Goal: Task Accomplishment & Management: Manage account settings

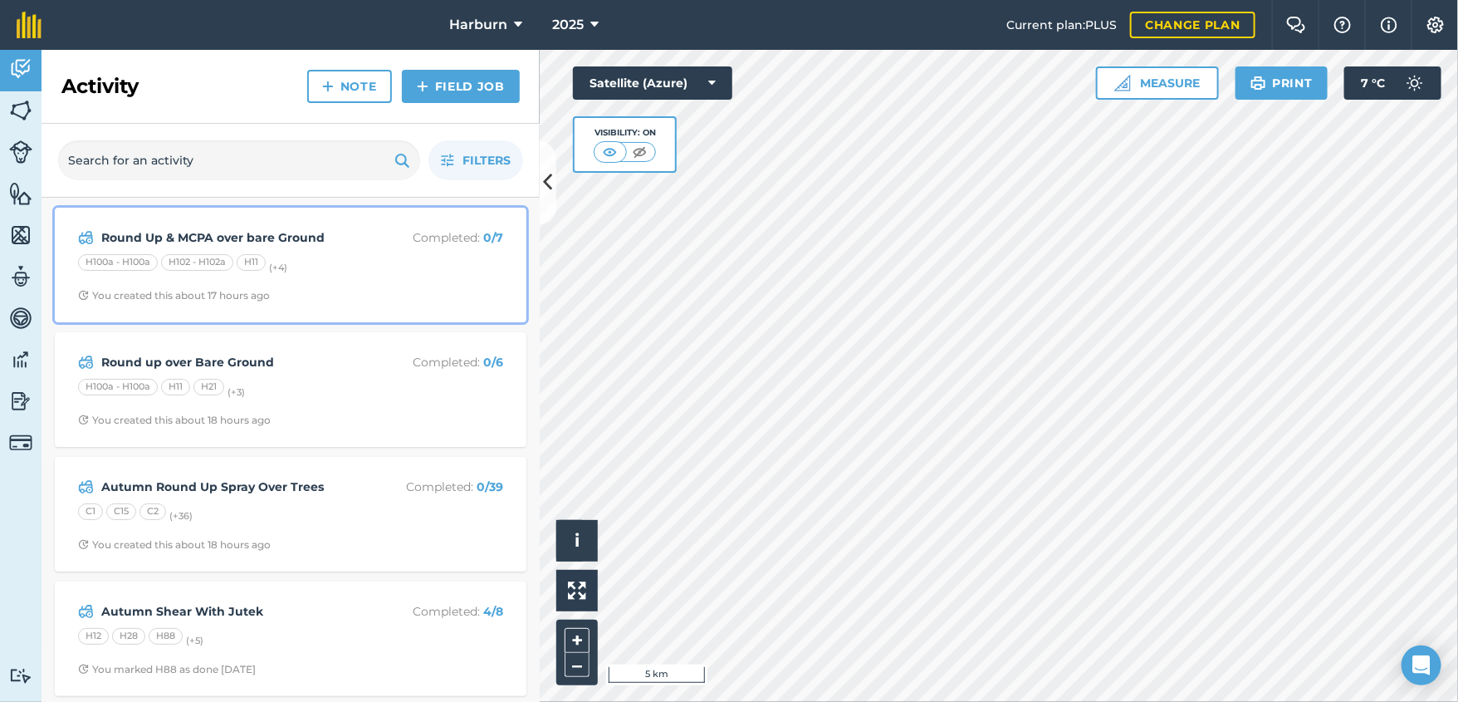
click at [320, 304] on div "Round Up & MCPA over bare Ground Completed : 0 / 7 H100a - H100a H102 - H102a H…" at bounding box center [291, 265] width 452 height 95
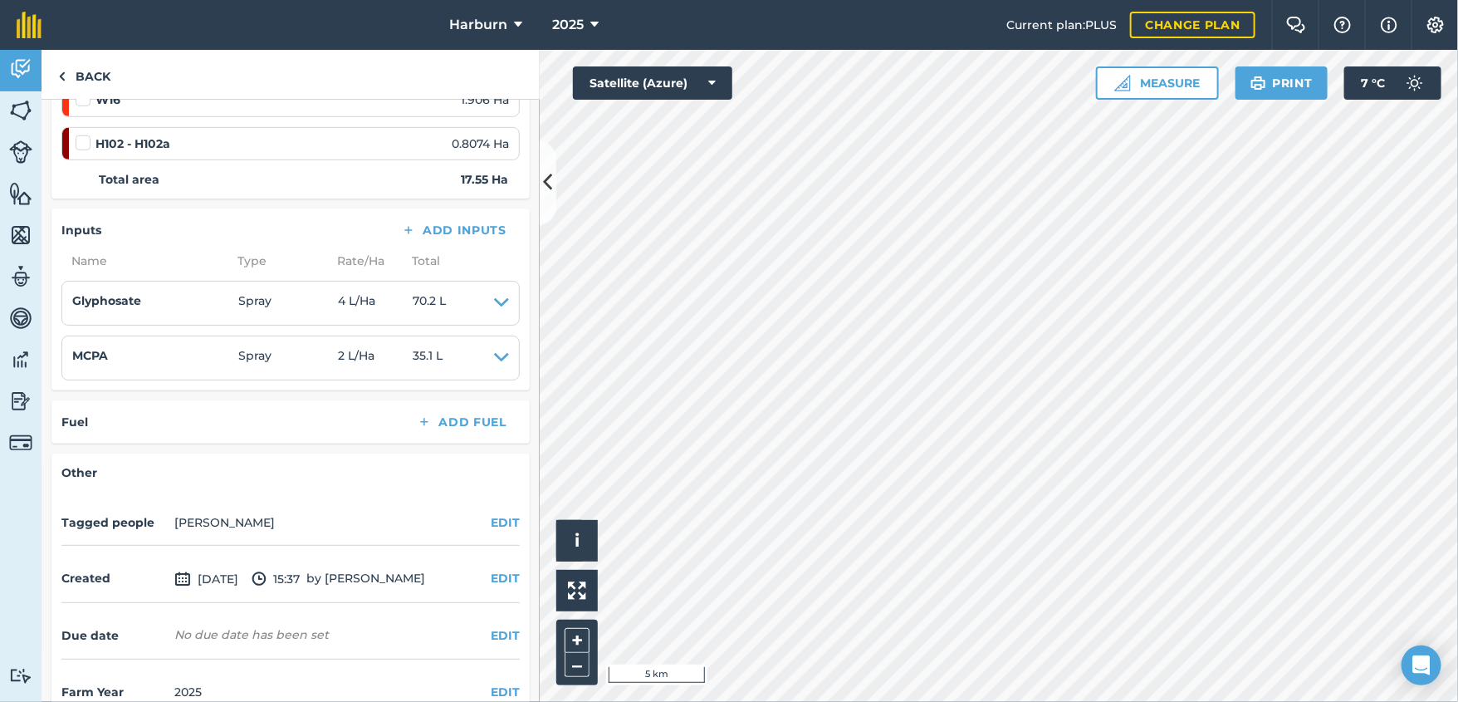
scroll to position [530, 0]
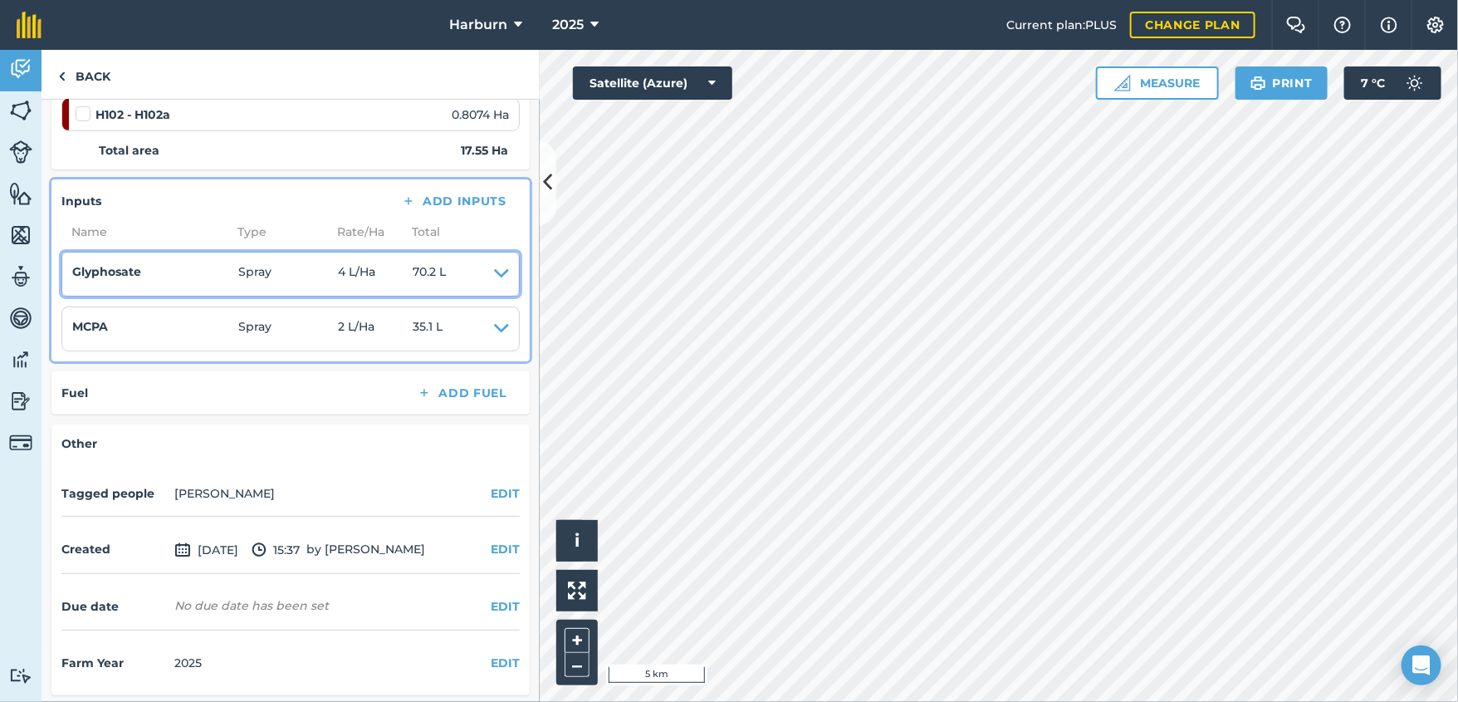
click at [494, 271] on icon at bounding box center [501, 273] width 15 height 23
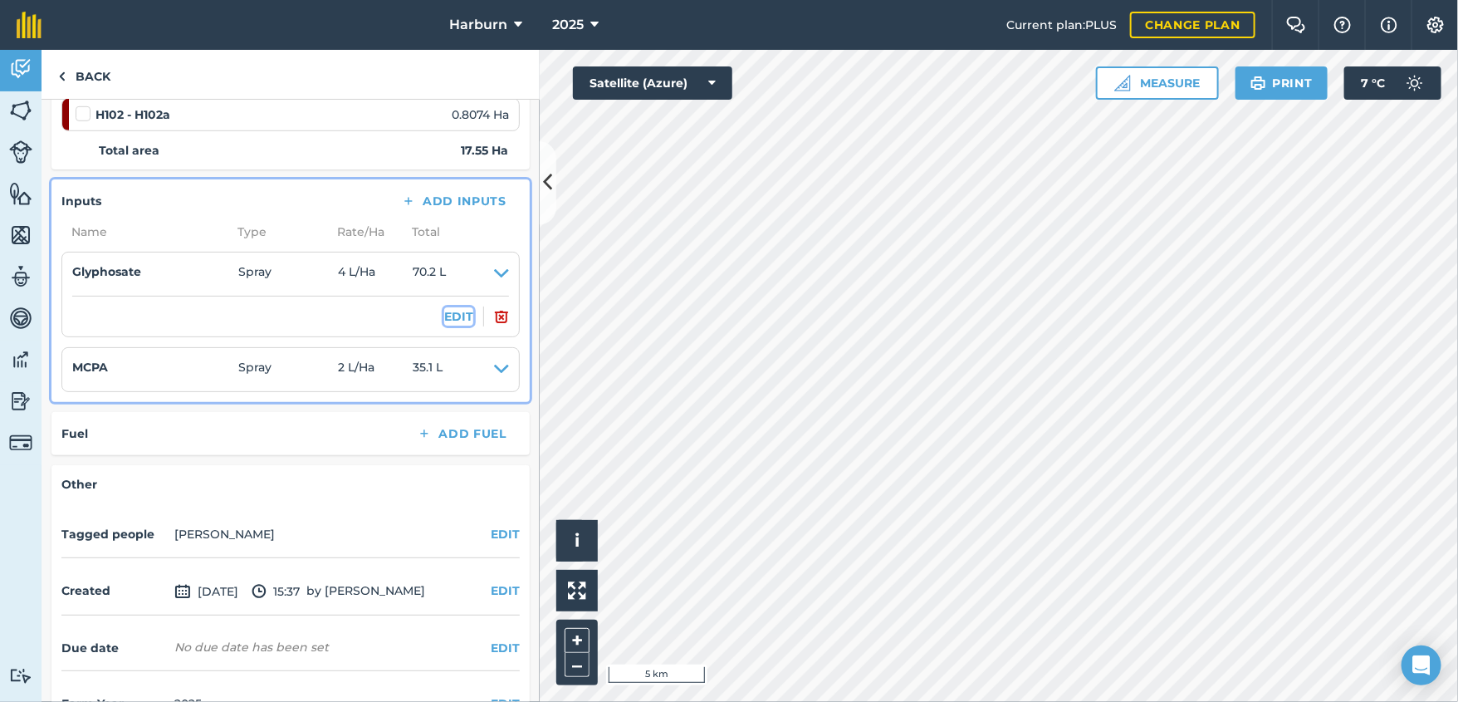
click at [444, 309] on button "EDIT" at bounding box center [458, 316] width 29 height 18
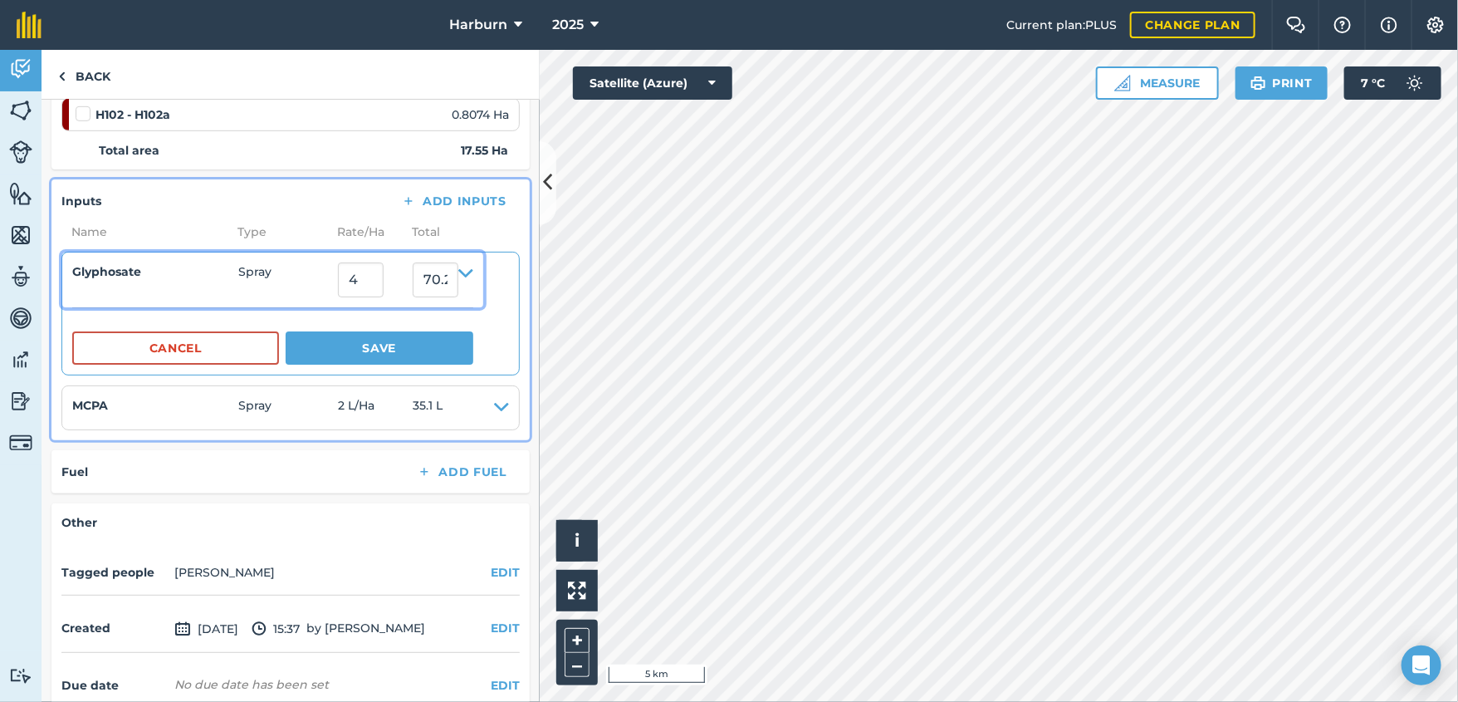
click at [473, 271] on icon at bounding box center [465, 279] width 15 height 35
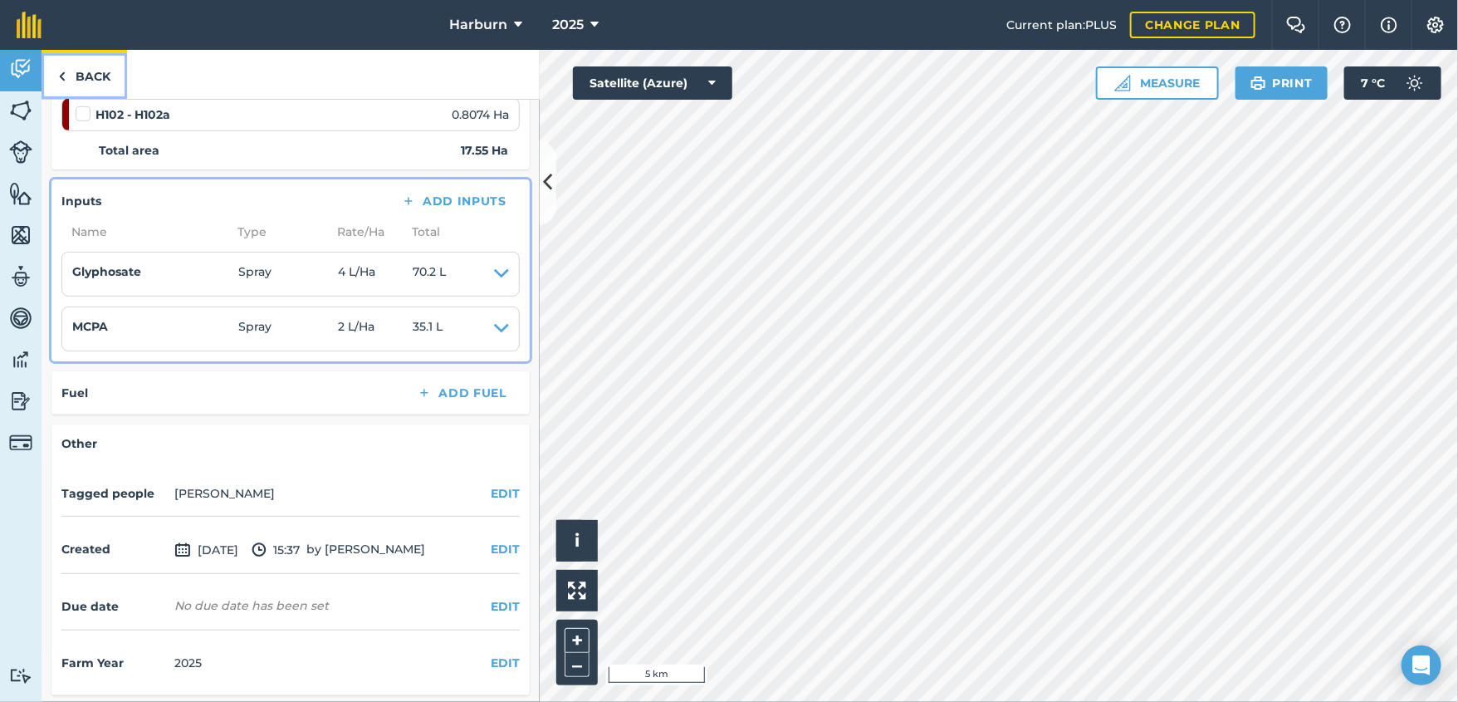
click at [60, 77] on img at bounding box center [61, 76] width 7 height 20
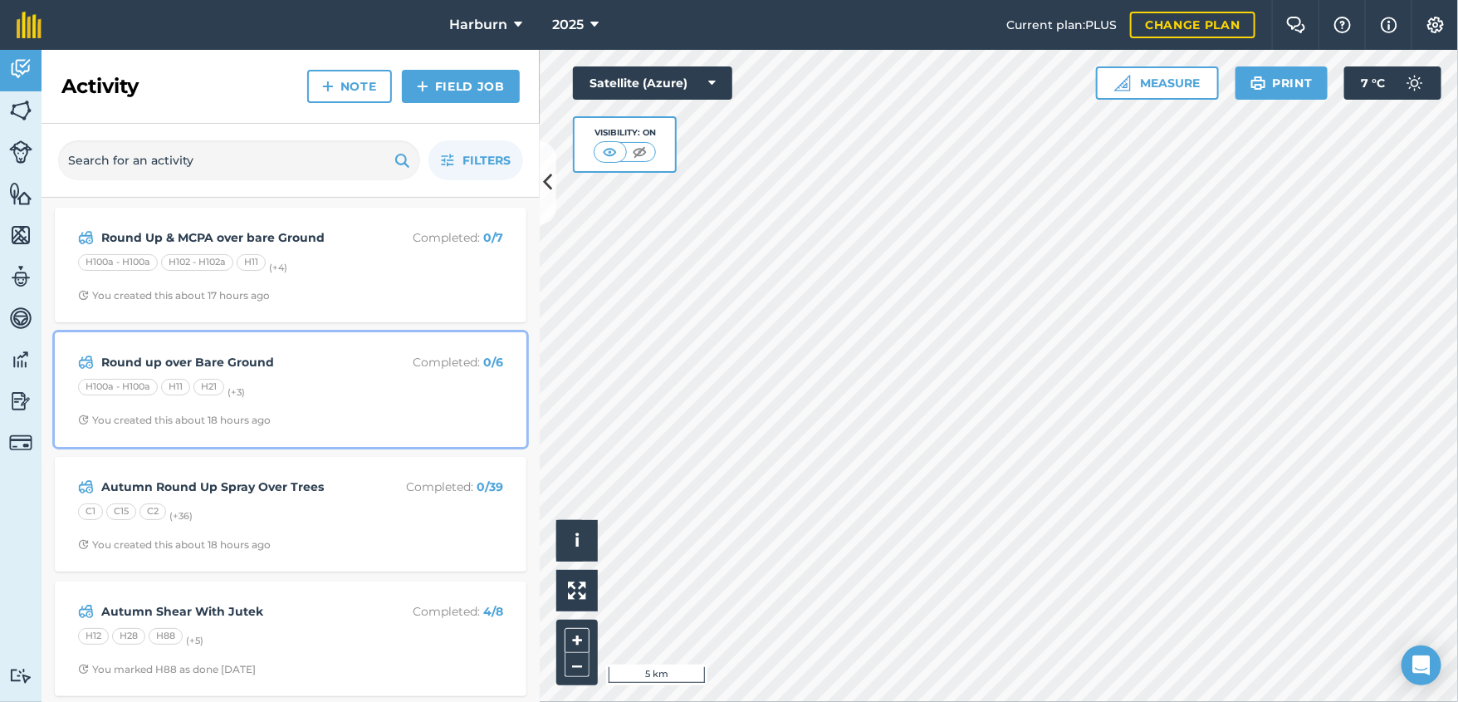
click at [162, 364] on strong "Round up over Bare Ground" at bounding box center [232, 362] width 263 height 18
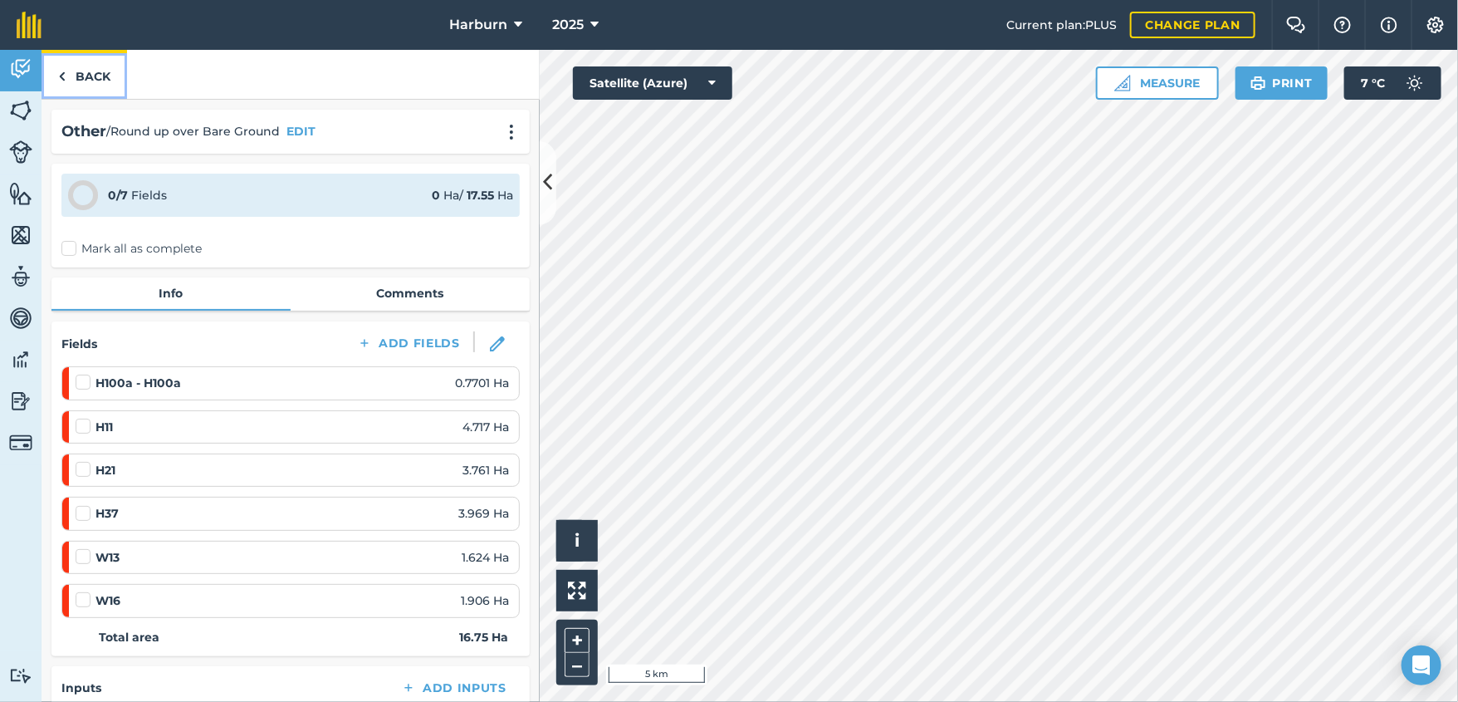
click at [58, 71] on img at bounding box center [61, 76] width 7 height 20
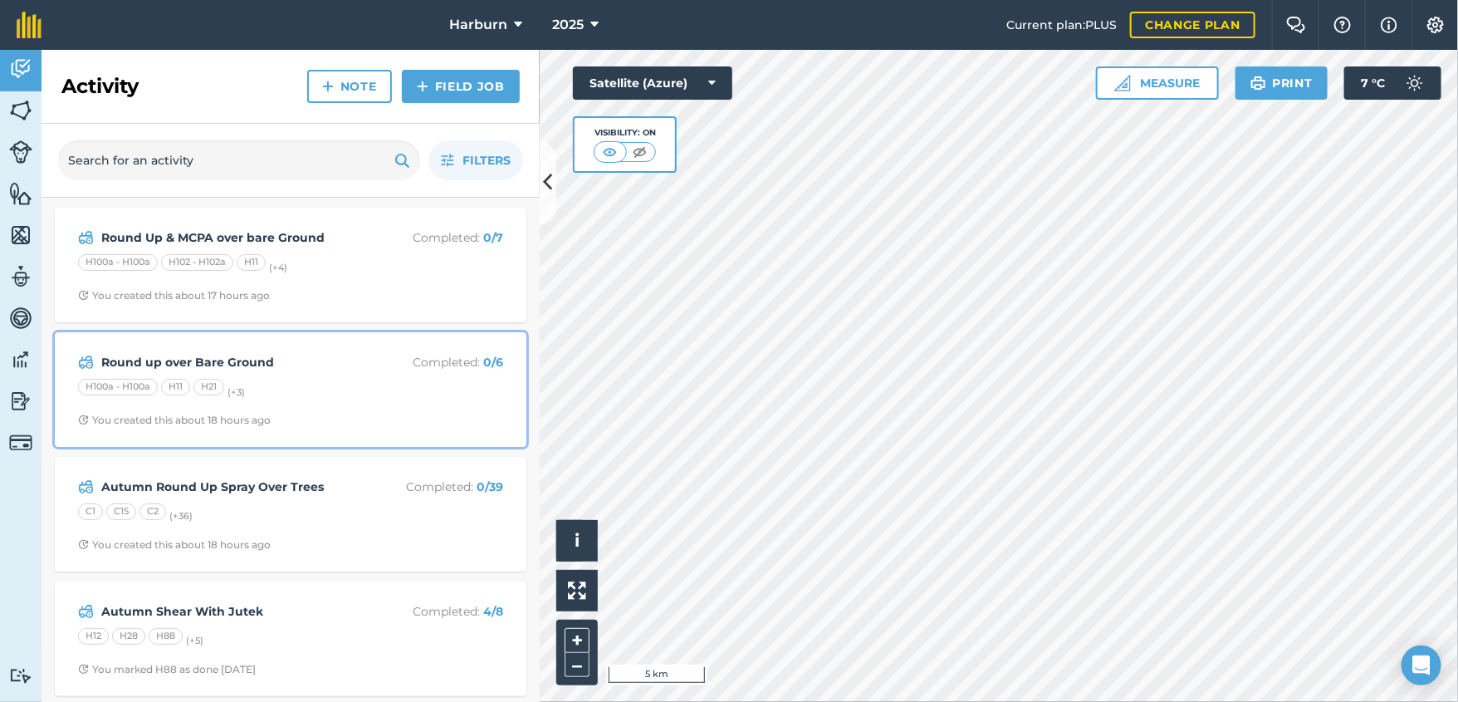
drag, startPoint x: 147, startPoint y: 360, endPoint x: 349, endPoint y: 372, distance: 202.1
click at [349, 372] on div "Round up over Bare Ground Completed : 0 / 6 H100a - H100a H11 H21 (+ 3 ) You cr…" at bounding box center [291, 389] width 452 height 95
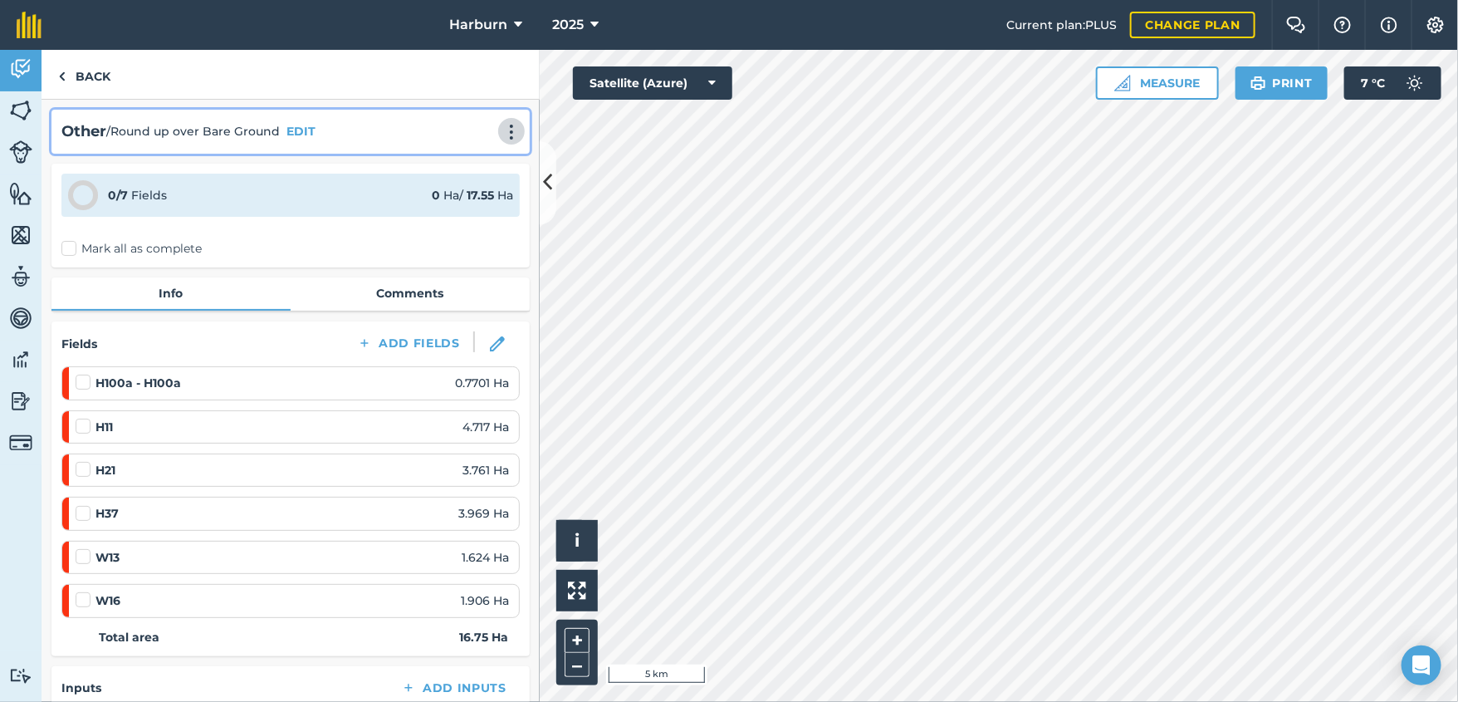
click at [501, 130] on img at bounding box center [511, 132] width 20 height 17
click at [440, 206] on link "Delete" at bounding box center [476, 207] width 106 height 33
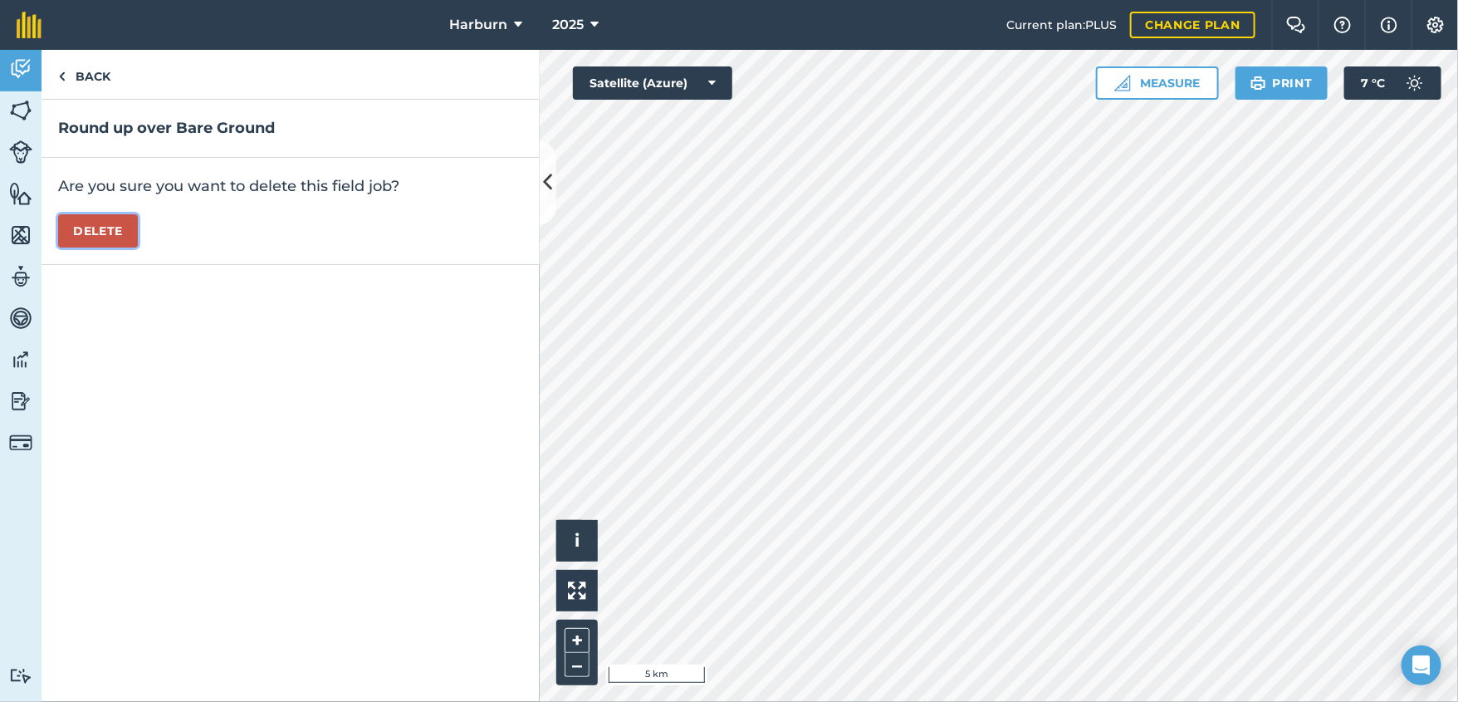
click at [108, 237] on button "Delete" at bounding box center [98, 230] width 80 height 33
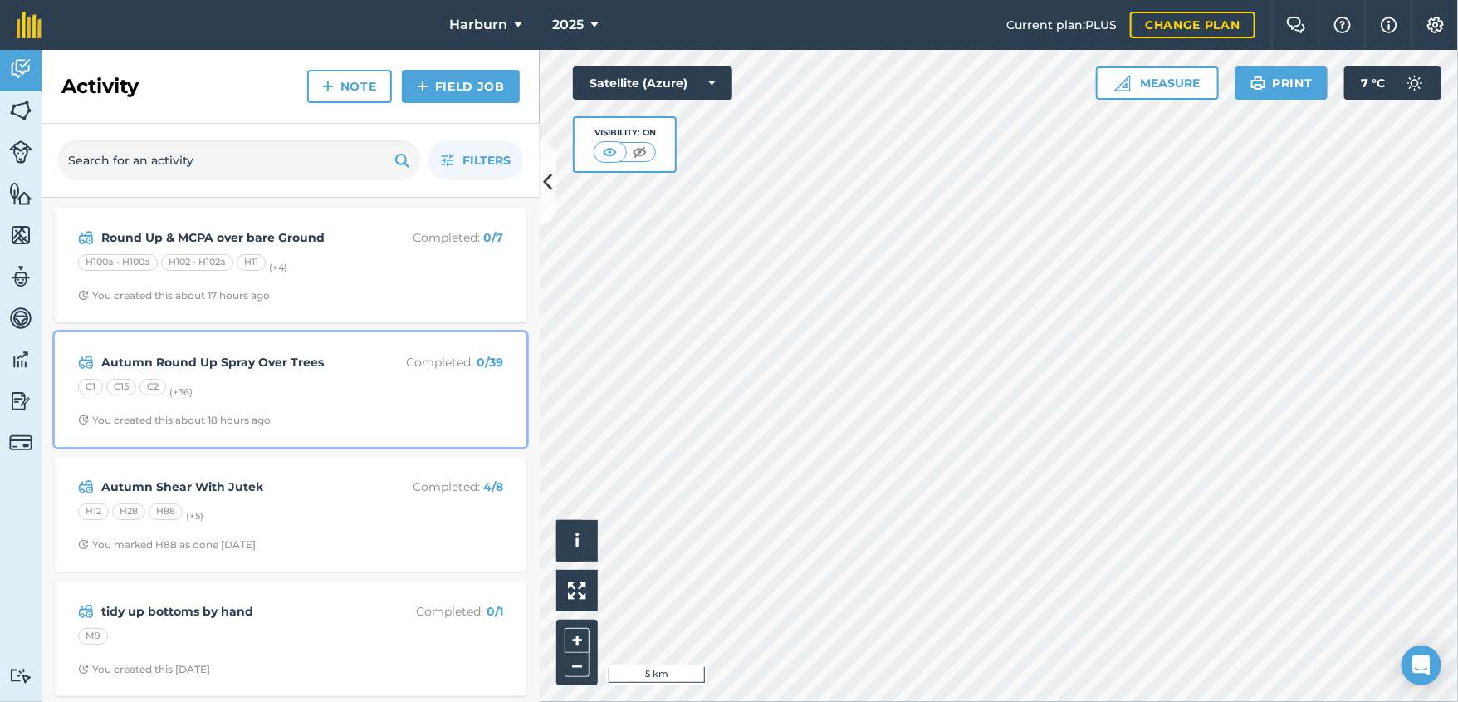
click at [158, 355] on strong "Autumn Round Up Spray Over Trees" at bounding box center [232, 362] width 263 height 18
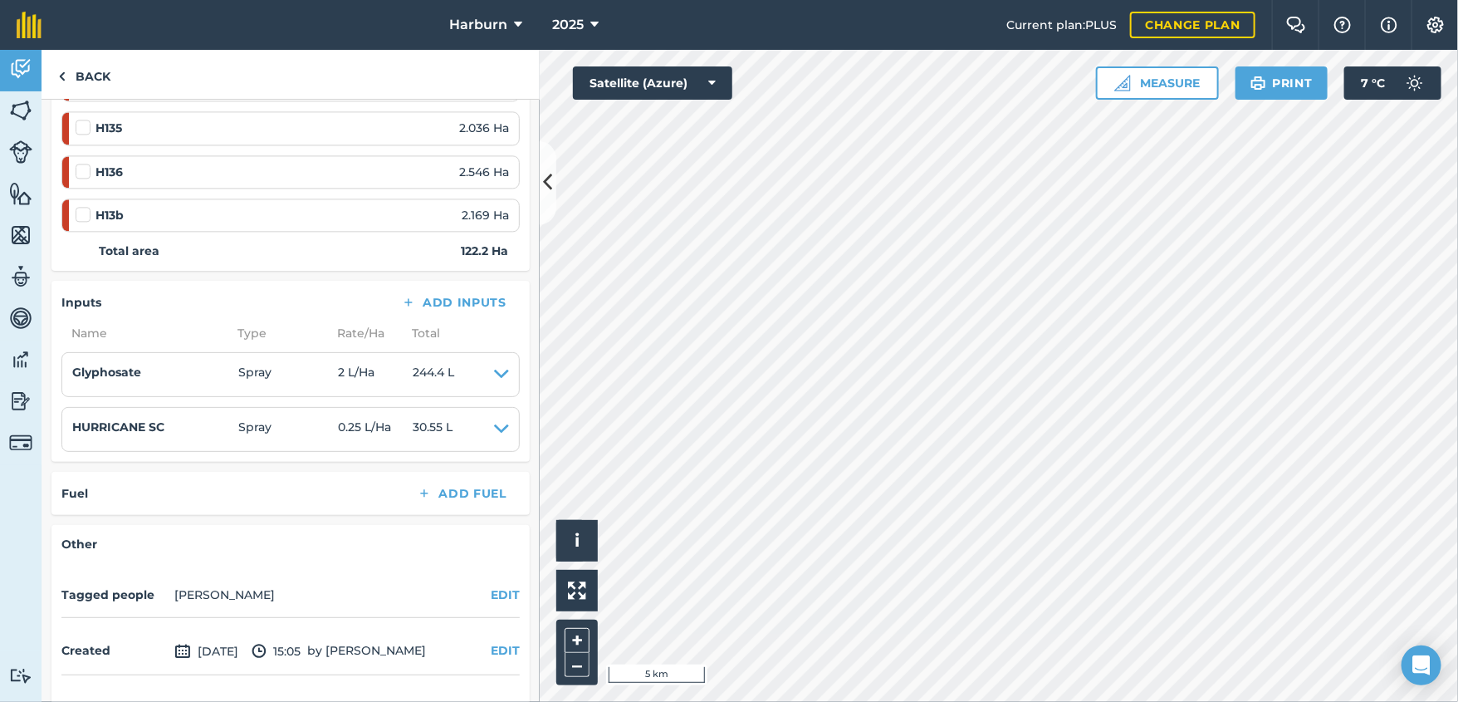
scroll to position [1845, 0]
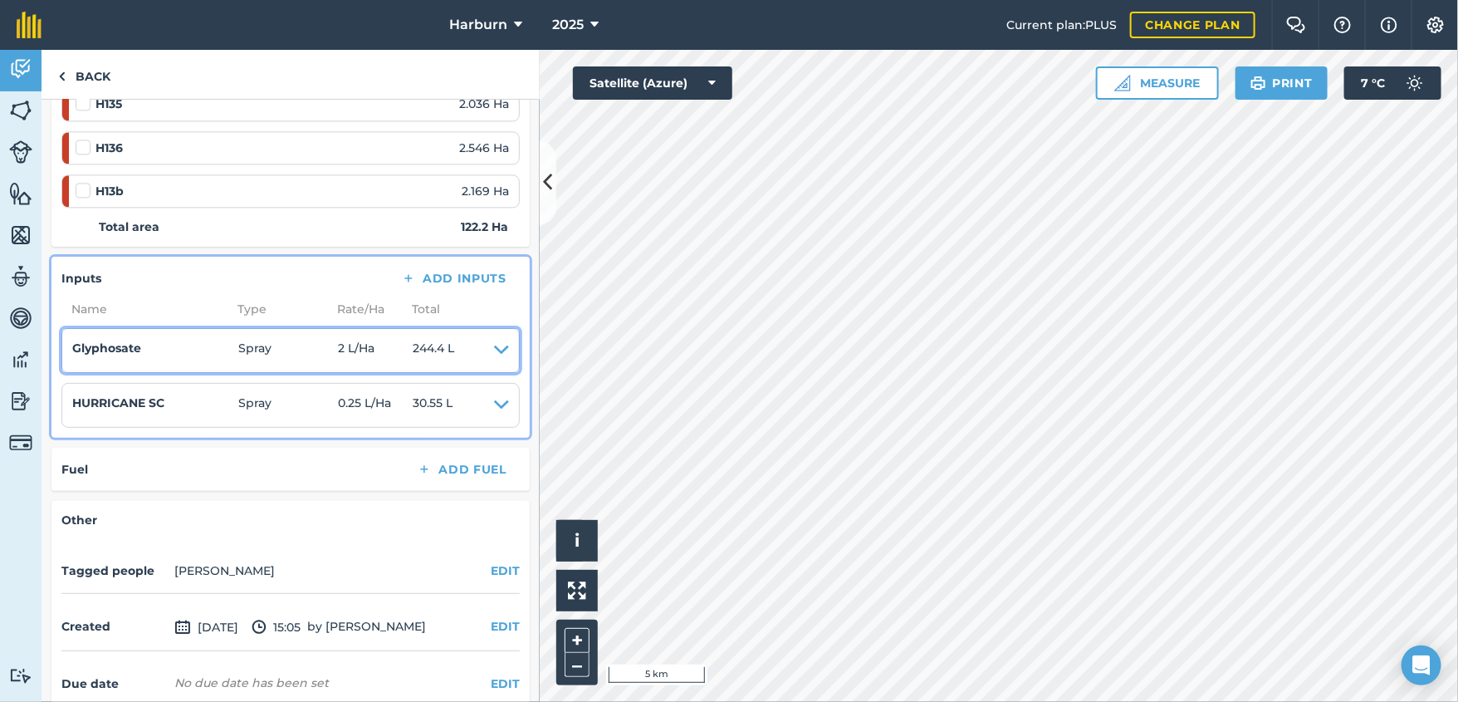
click at [494, 339] on icon at bounding box center [501, 350] width 15 height 23
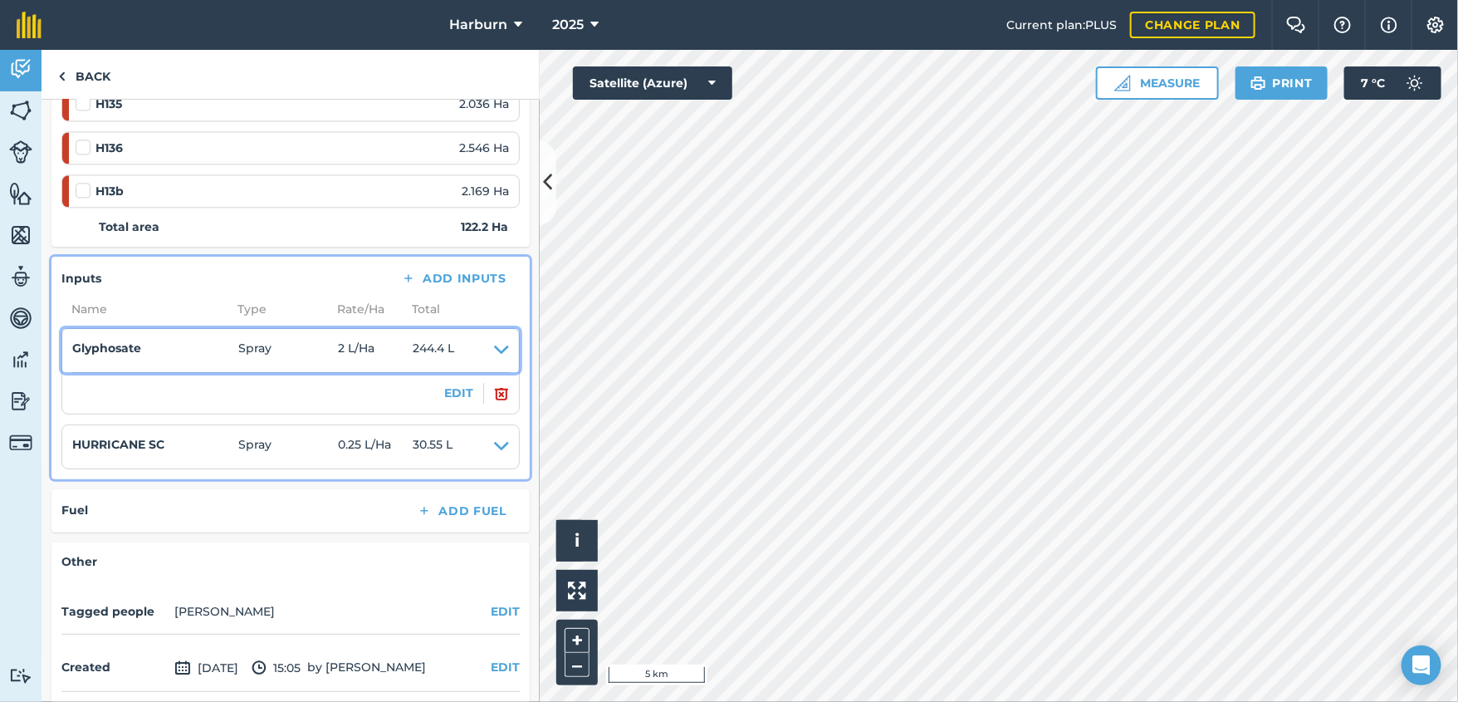
click at [342, 339] on span "2 L / Ha" at bounding box center [375, 350] width 75 height 23
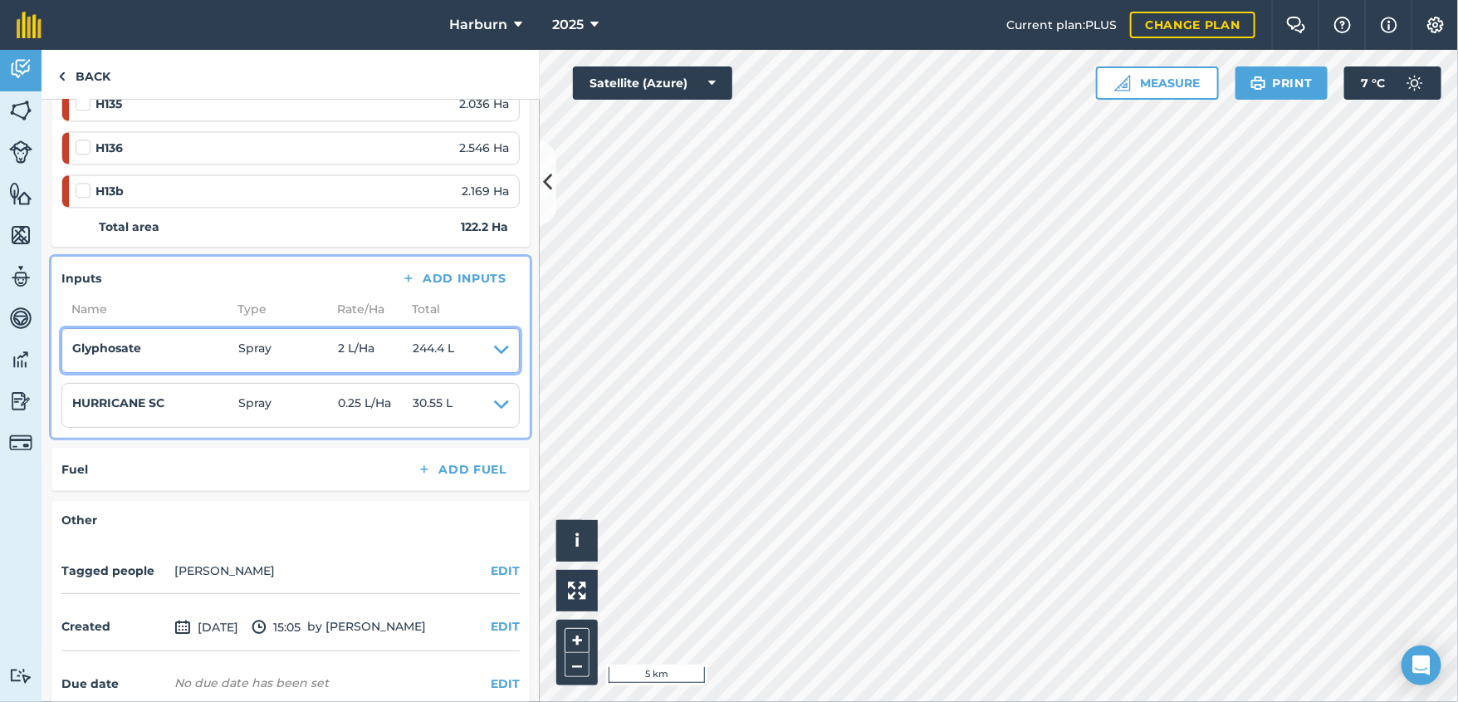
click at [342, 339] on span "2 L / Ha" at bounding box center [375, 350] width 75 height 23
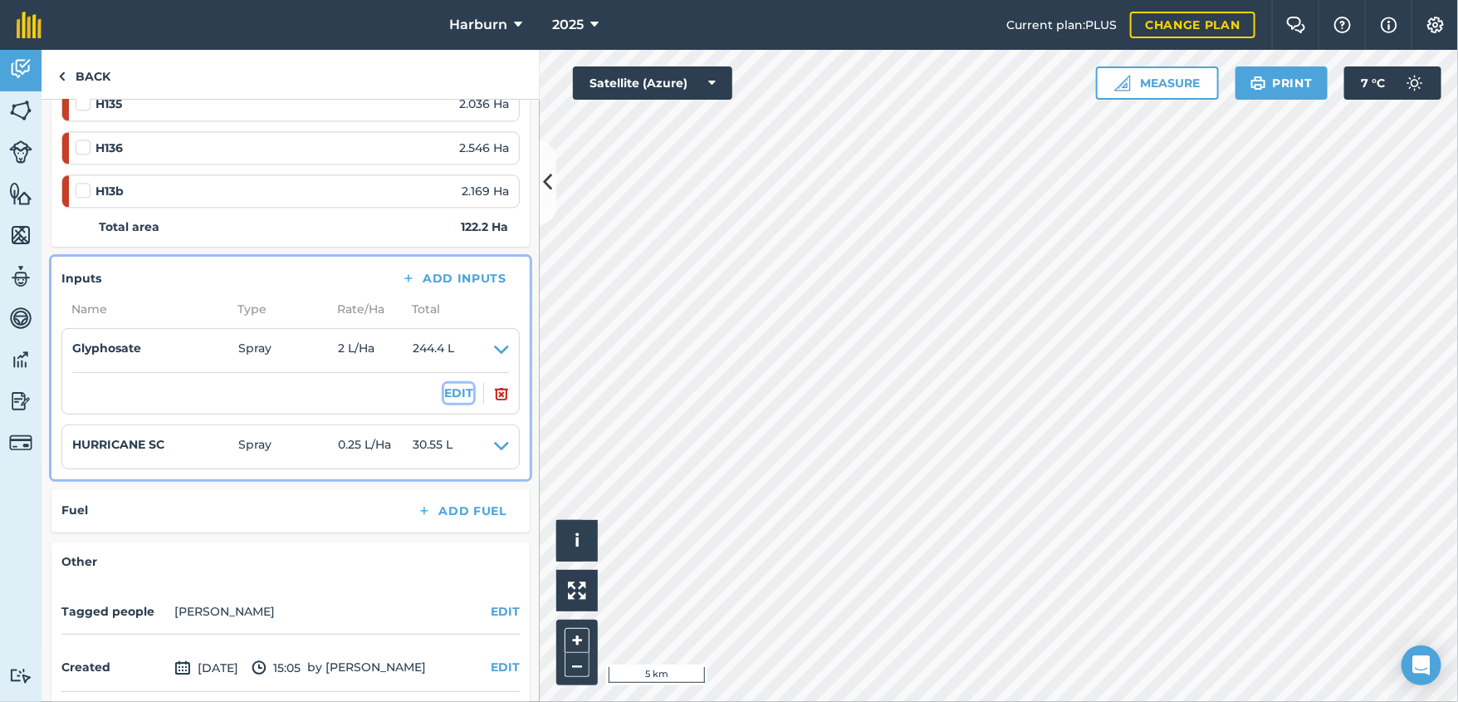
click at [446, 384] on button "EDIT" at bounding box center [458, 393] width 29 height 18
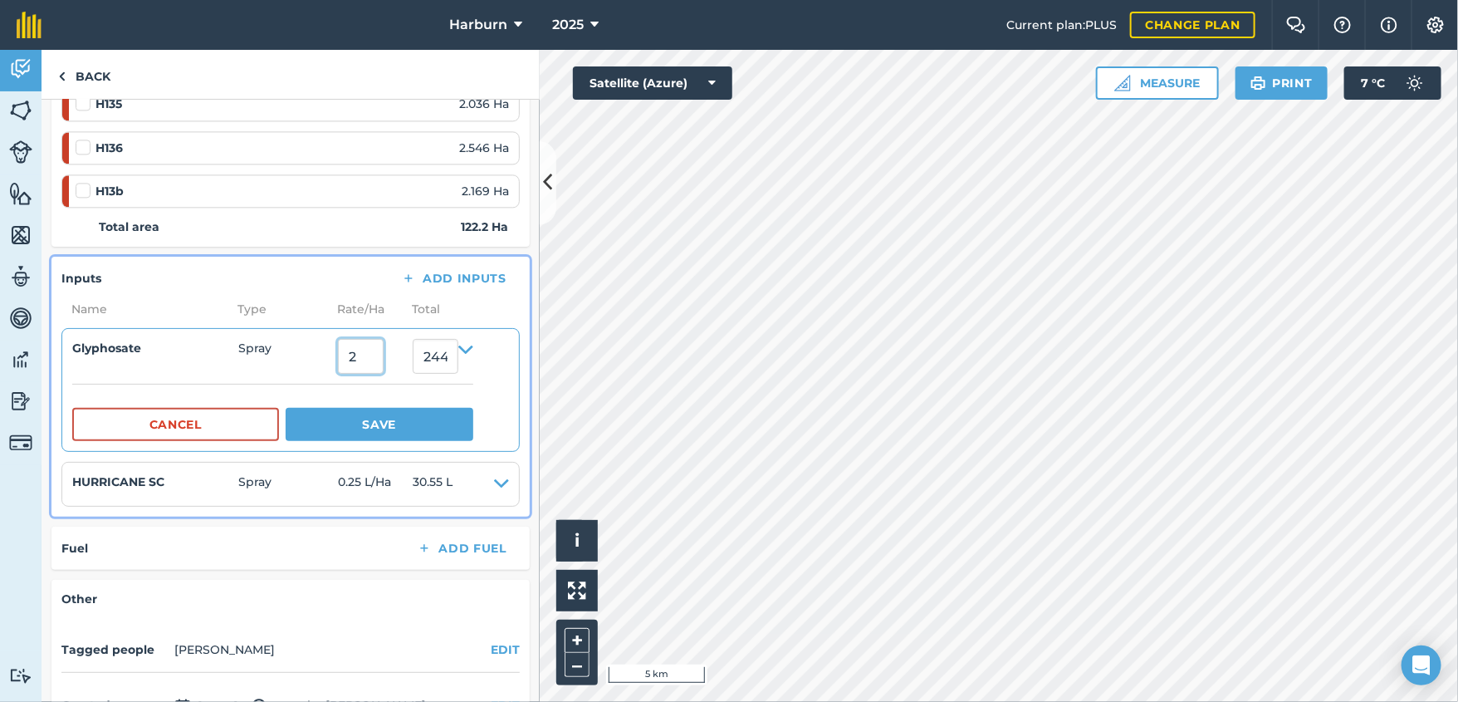
click at [363, 355] on input "2" at bounding box center [361, 356] width 46 height 35
type input "1.5"
type input "183.3"
click at [389, 421] on button "Save" at bounding box center [380, 424] width 188 height 33
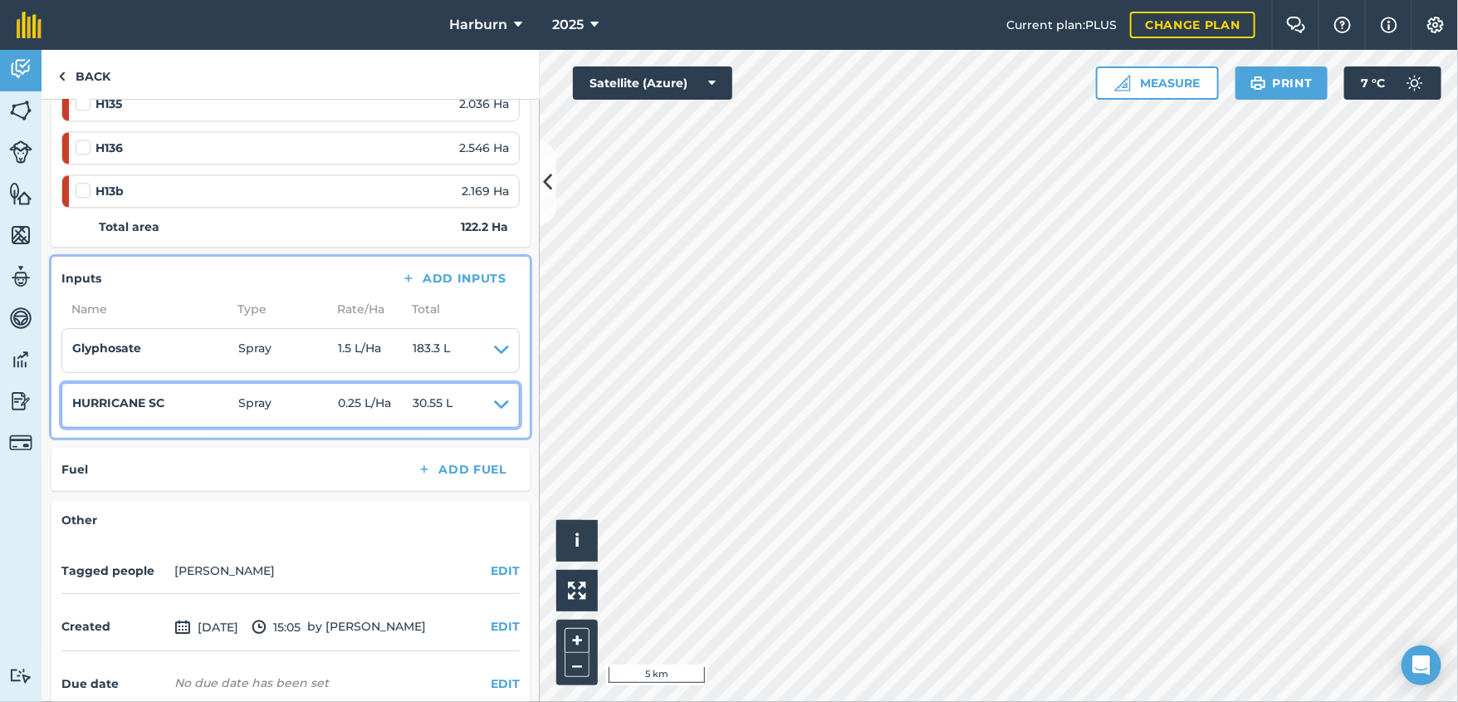
click at [394, 404] on span "0.25 L / Ha" at bounding box center [375, 405] width 75 height 23
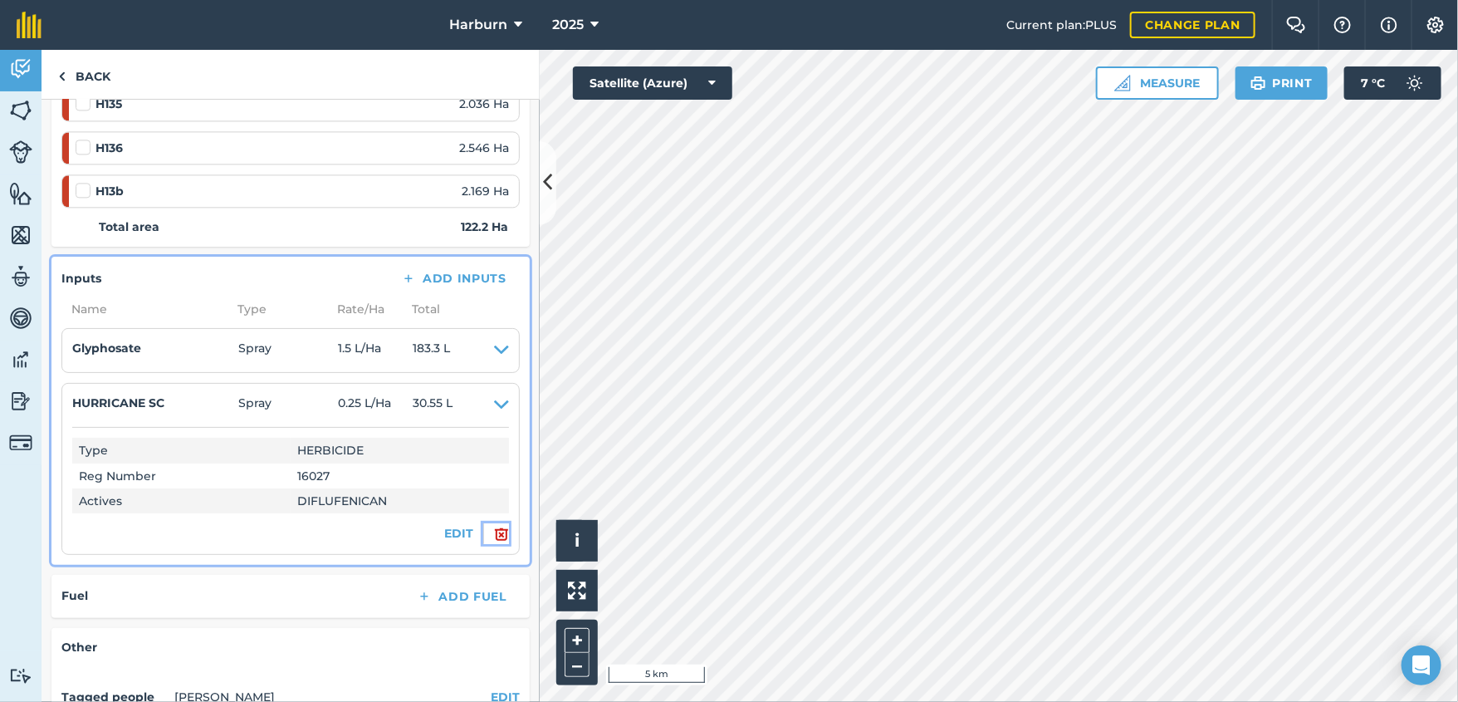
click at [494, 531] on img at bounding box center [501, 534] width 15 height 20
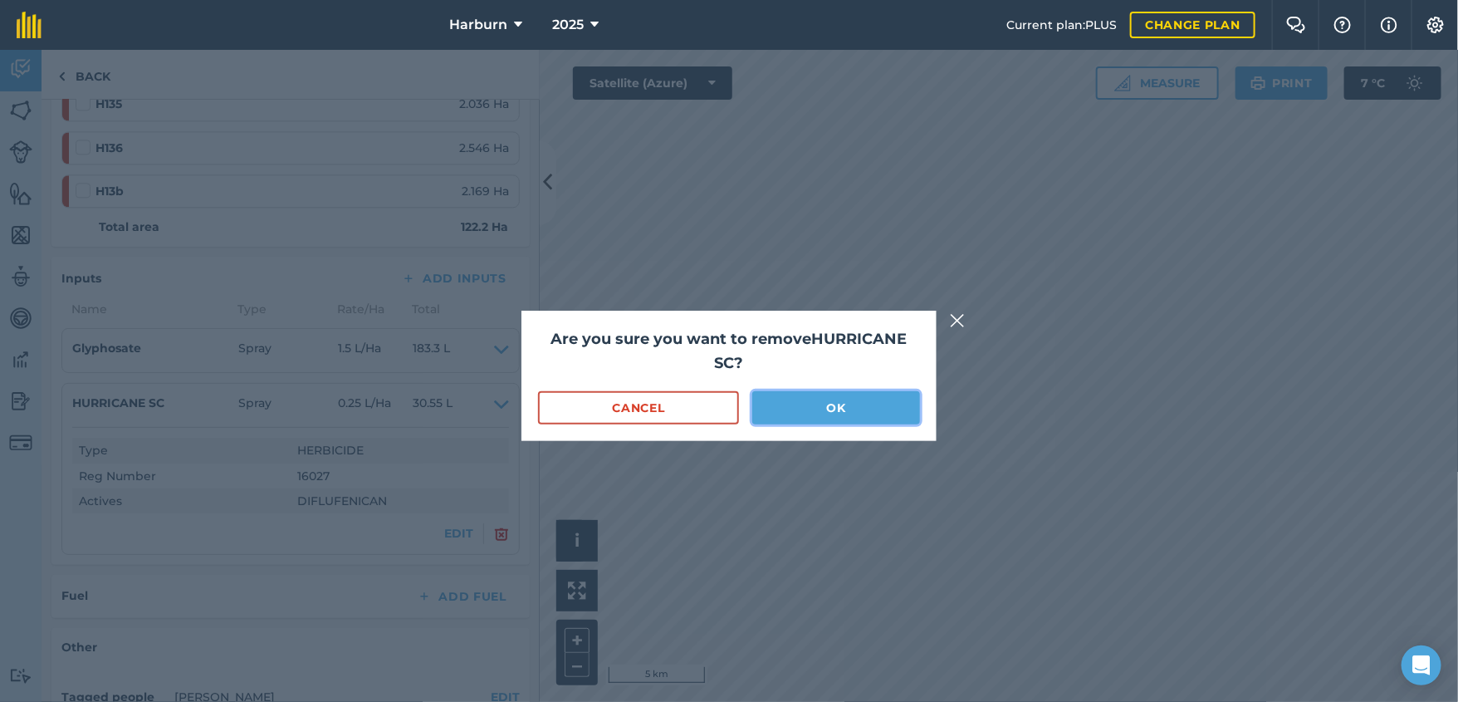
click at [785, 414] on button "OK" at bounding box center [836, 407] width 168 height 33
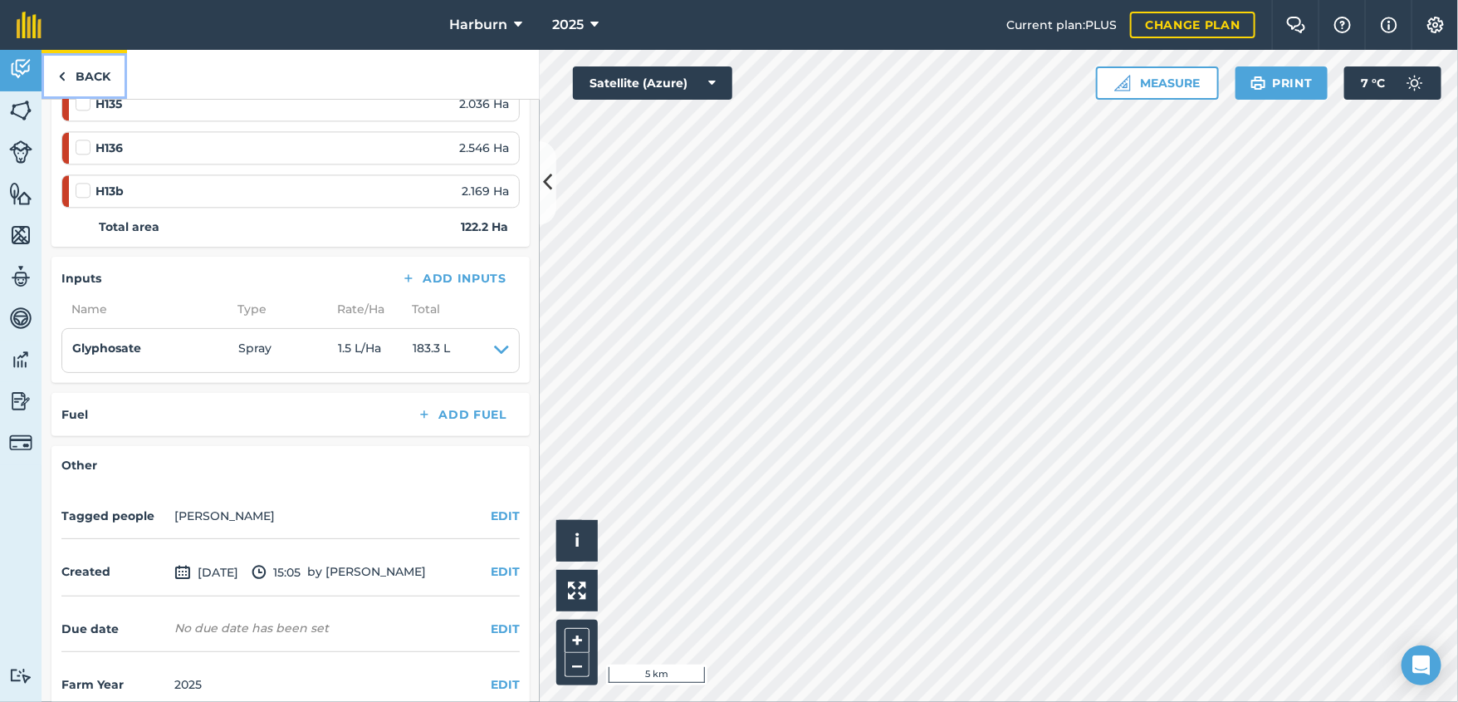
click at [62, 77] on img at bounding box center [61, 76] width 7 height 20
